Goal: Task Accomplishment & Management: Use online tool/utility

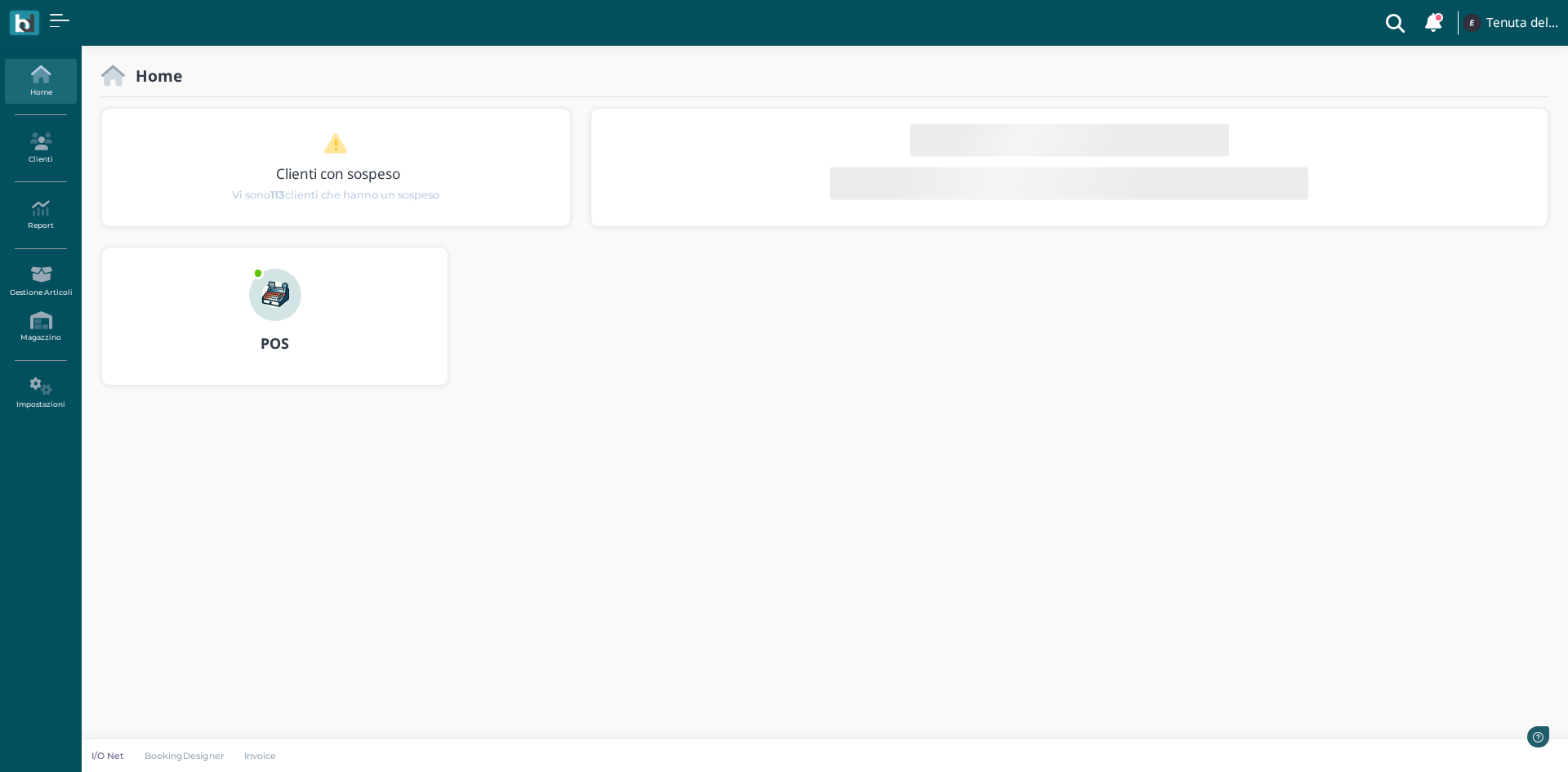
click at [254, 302] on img at bounding box center [274, 294] width 52 height 52
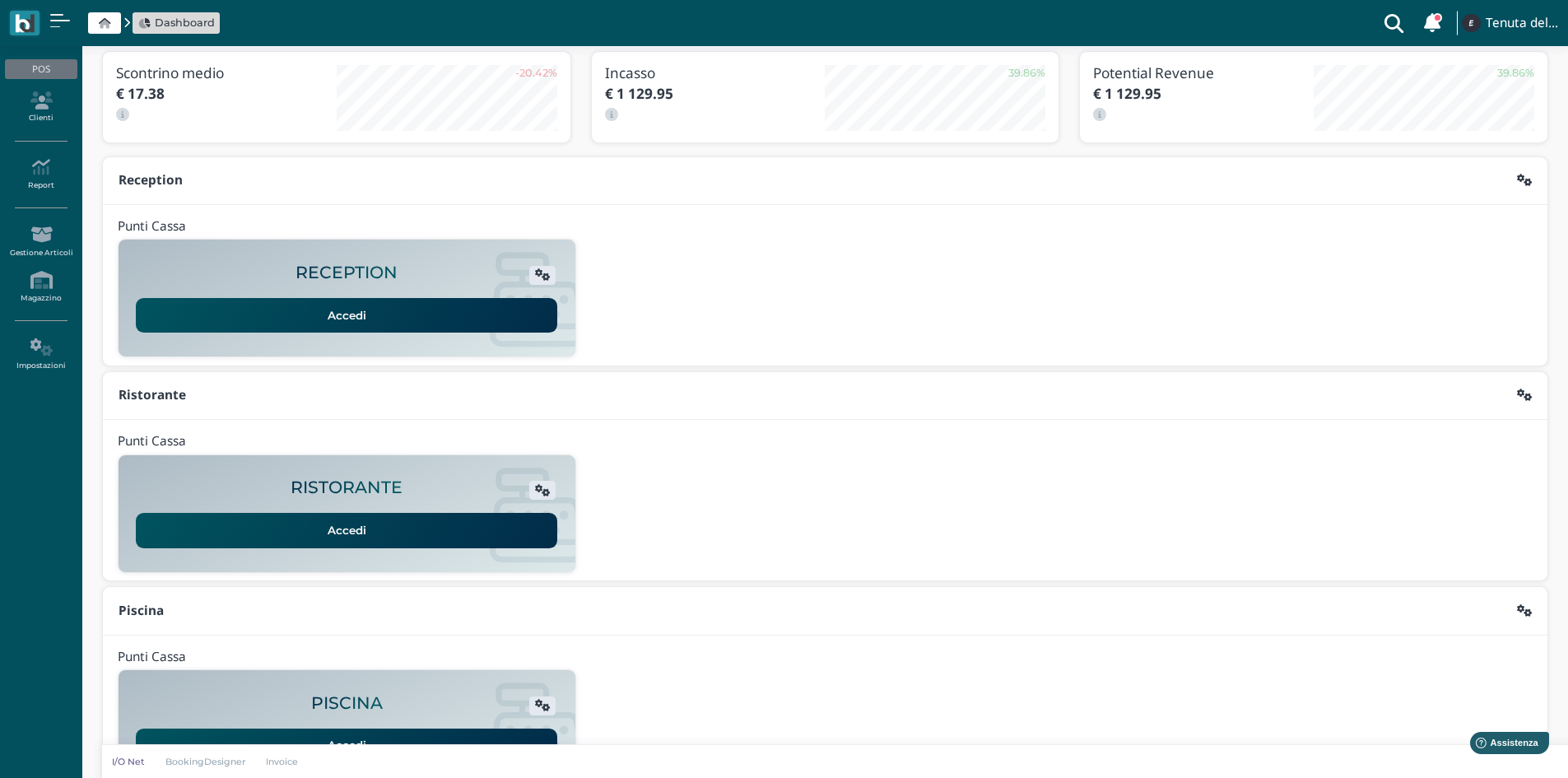
scroll to position [134, 0]
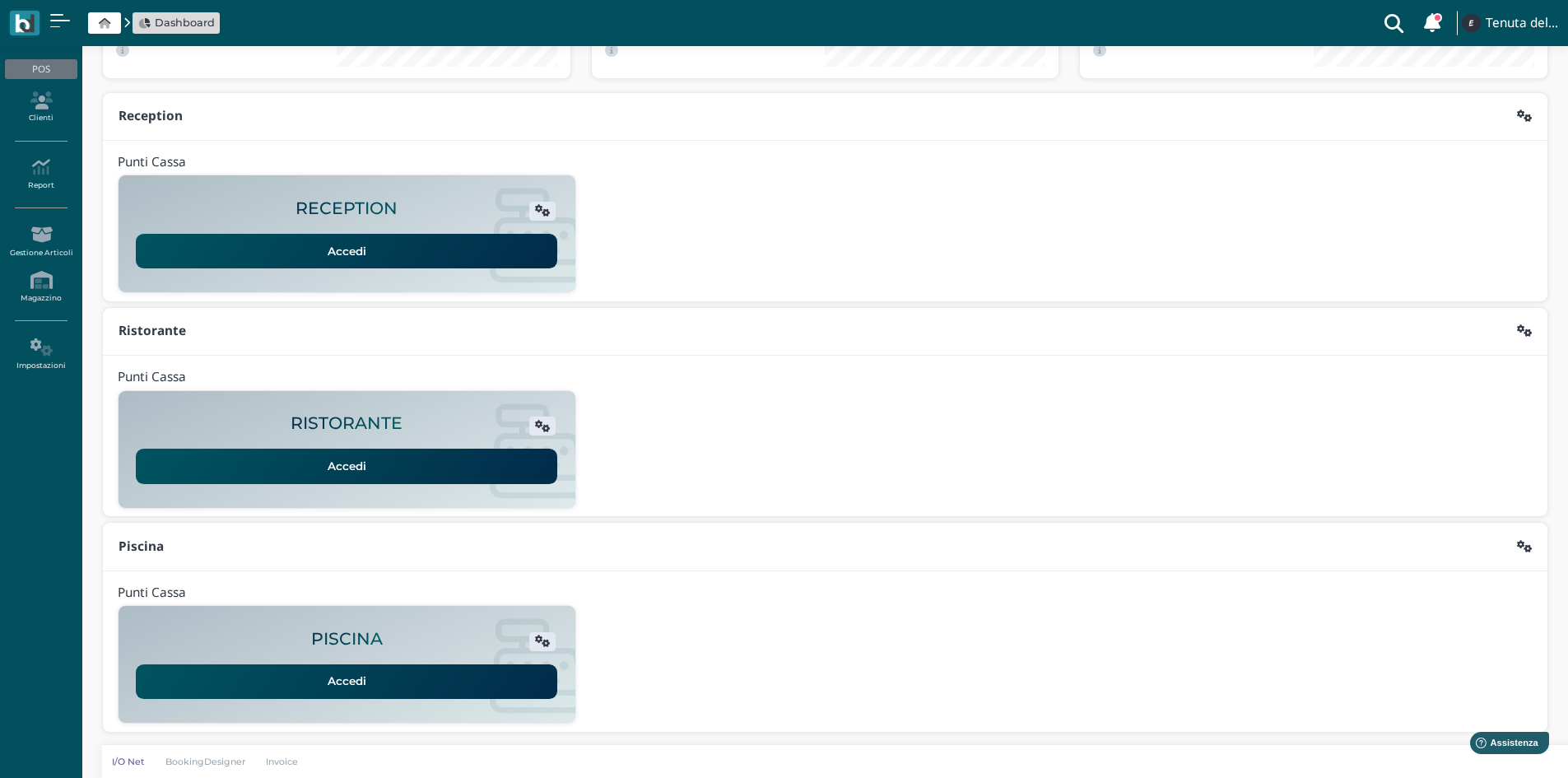
click at [376, 667] on link "Accedi" at bounding box center [346, 681] width 421 height 35
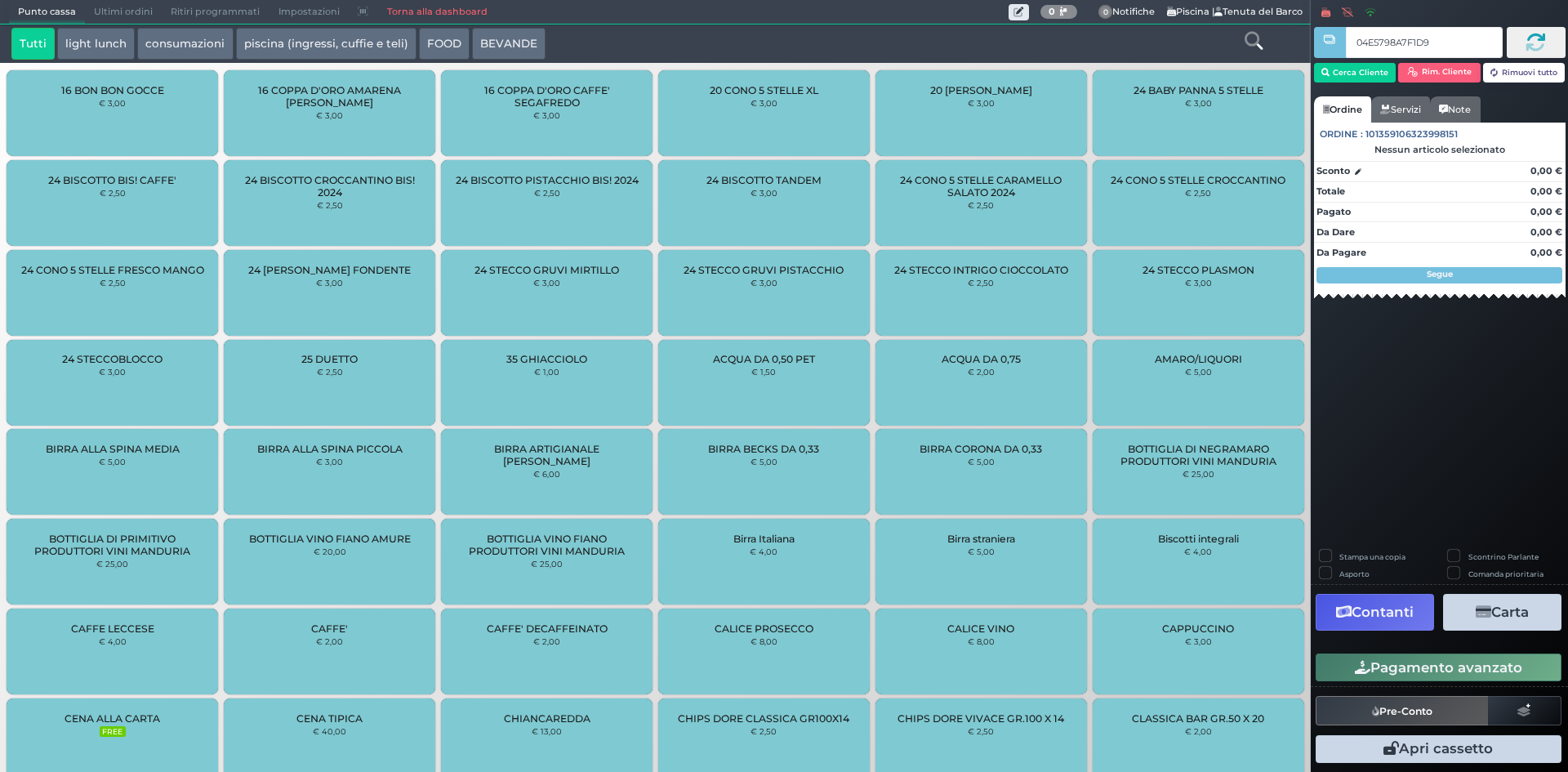
type input "04E5798A7F1D90"
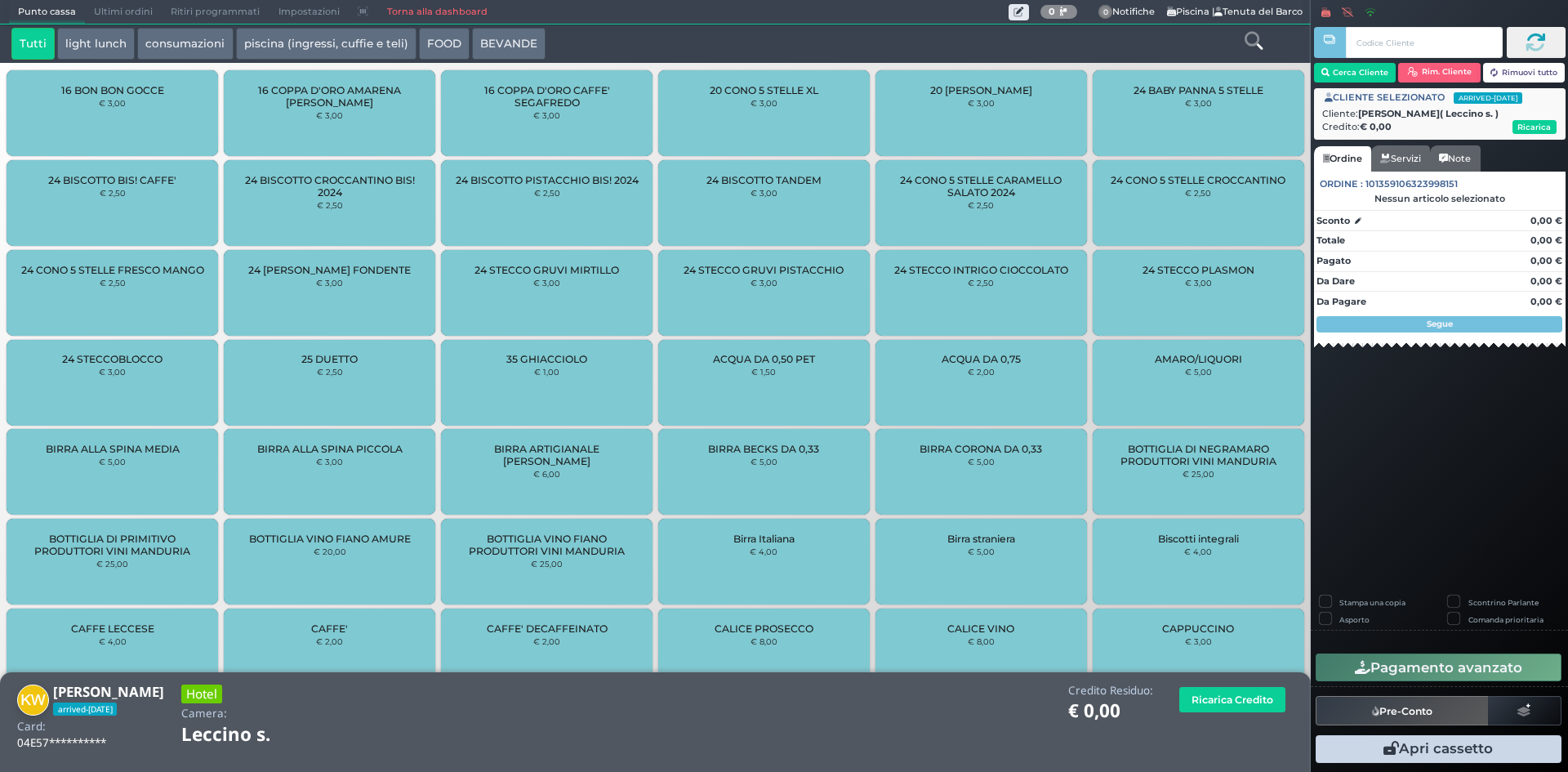
click at [489, 715] on div "Credito Residuo: € 0,00 Ricarica Credito" at bounding box center [817, 705] width 972 height 42
